Goal: Transaction & Acquisition: Download file/media

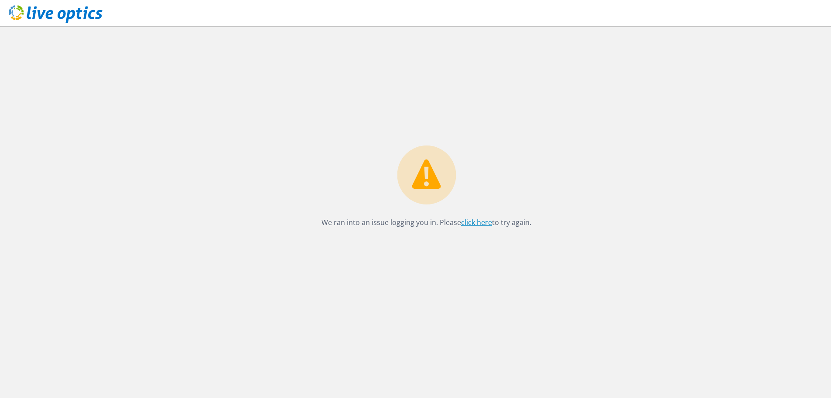
click at [473, 221] on link "click here" at bounding box center [476, 222] width 31 height 10
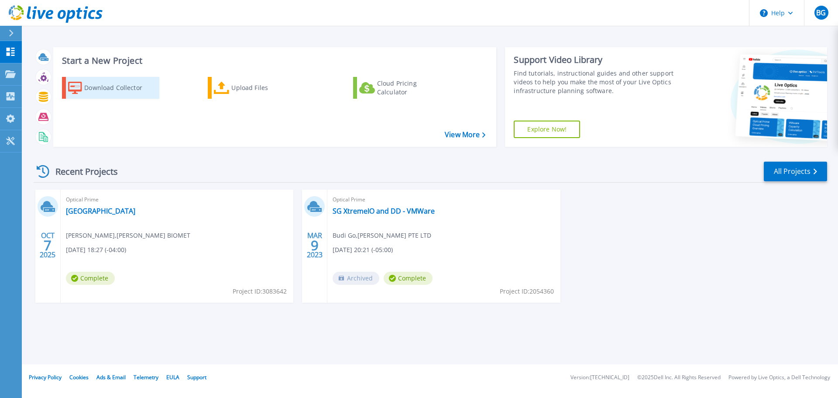
click at [134, 91] on div "Download Collector" at bounding box center [119, 87] width 70 height 17
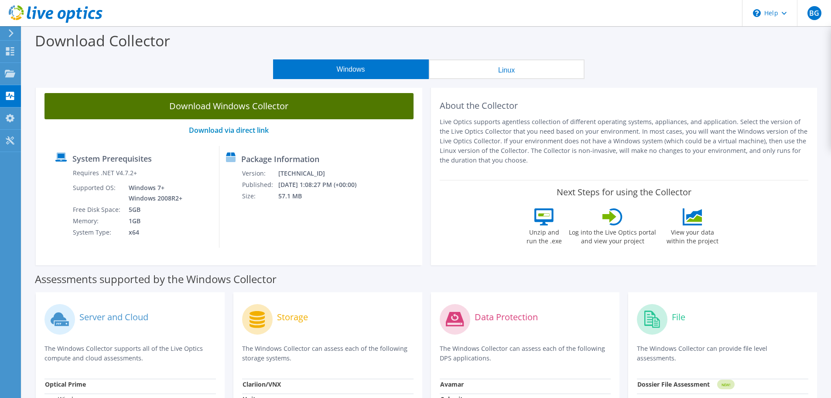
click at [289, 109] on link "Download Windows Collector" at bounding box center [229, 106] width 369 height 26
